Goal: Task Accomplishment & Management: Complete application form

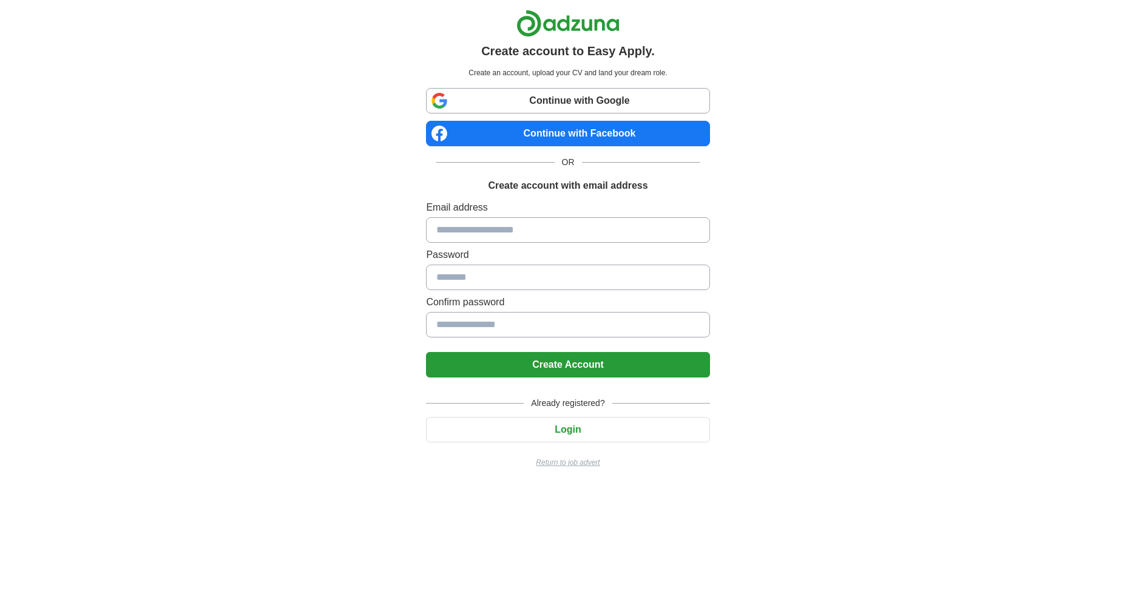
click at [516, 229] on input at bounding box center [567, 229] width 283 height 25
click at [831, 224] on div "Create account to Easy Apply. Create an account, upload your CV and land your d…" at bounding box center [567, 243] width 757 height 487
click at [576, 442] on button "Login" at bounding box center [567, 429] width 283 height 25
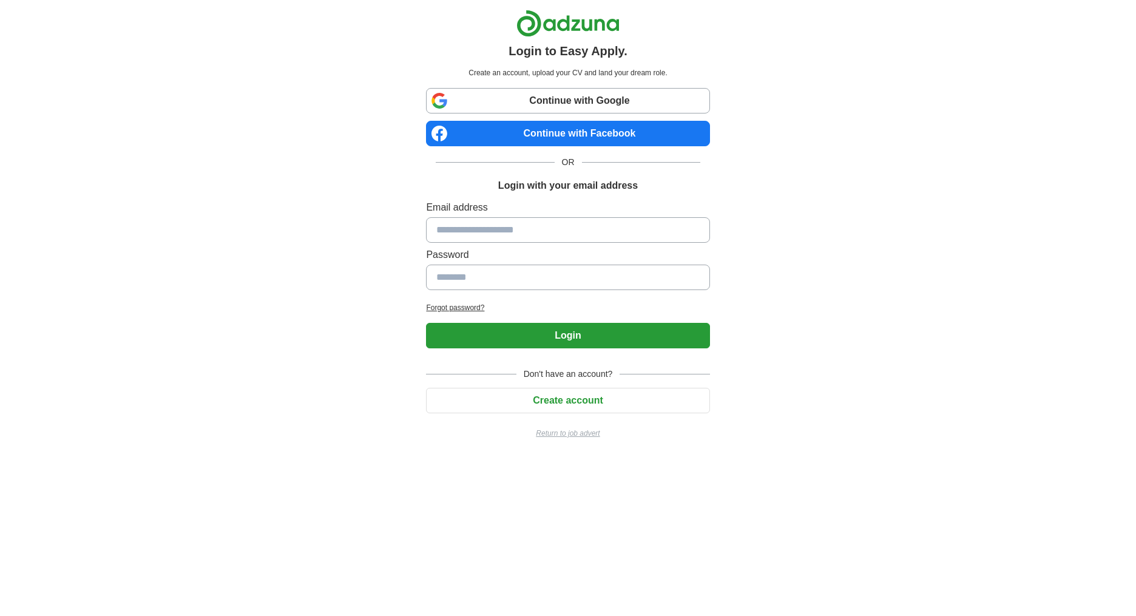
click at [532, 229] on input at bounding box center [567, 229] width 283 height 25
type input "**********"
click at [538, 265] on input at bounding box center [567, 277] width 283 height 25
click at [530, 280] on input at bounding box center [567, 277] width 283 height 25
click at [569, 405] on button "Create account" at bounding box center [567, 400] width 283 height 25
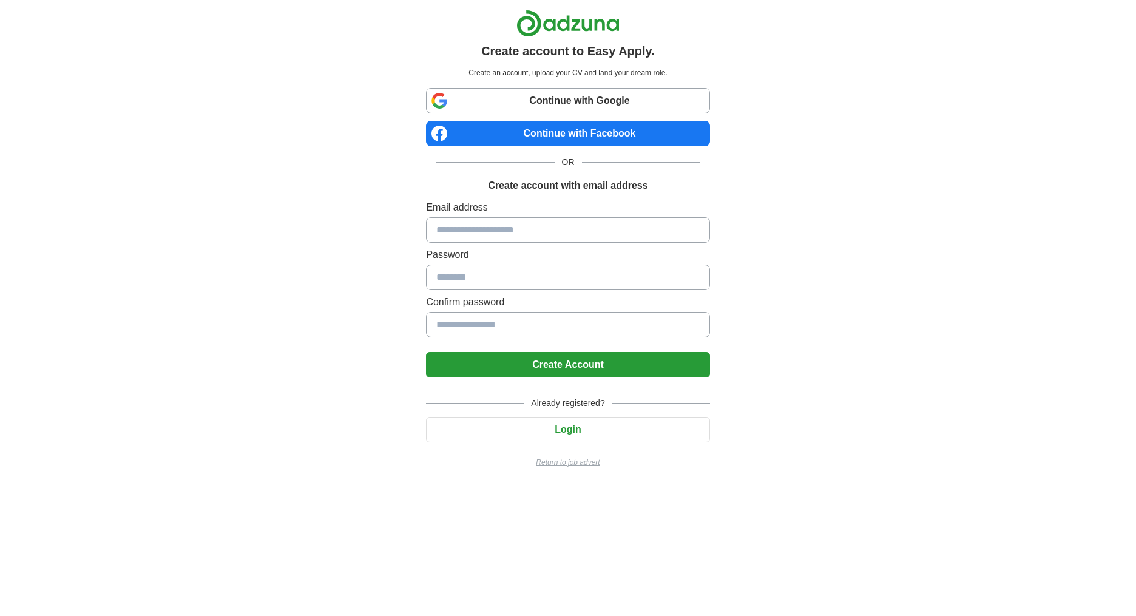
click at [510, 234] on input at bounding box center [567, 229] width 283 height 25
type input "*"
type input "**********"
